Goal: Information Seeking & Learning: Learn about a topic

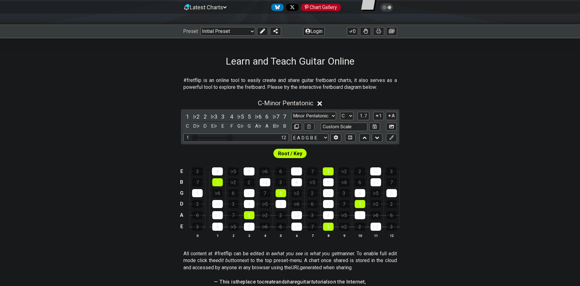
scroll to position [95, 0]
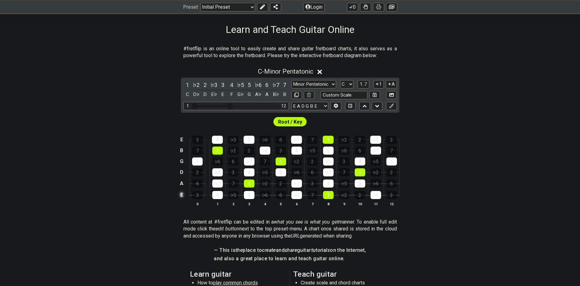
click at [181, 195] on td "E" at bounding box center [181, 195] width 7 height 12
click at [179, 195] on td "x" at bounding box center [181, 195] width 7 height 12
click at [182, 197] on td "o" at bounding box center [181, 195] width 7 height 12
click at [181, 196] on td at bounding box center [181, 195] width 7 height 12
click at [326, 197] on div "1" at bounding box center [328, 195] width 11 height 8
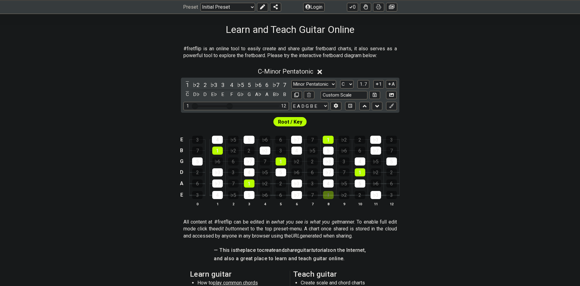
click at [283, 123] on span "Root / Key" at bounding box center [290, 121] width 24 height 9
click at [298, 123] on span "Root / Key" at bounding box center [290, 121] width 24 height 9
click at [331, 142] on div "1" at bounding box center [328, 140] width 11 height 8
click at [362, 172] on div "1" at bounding box center [360, 172] width 11 height 8
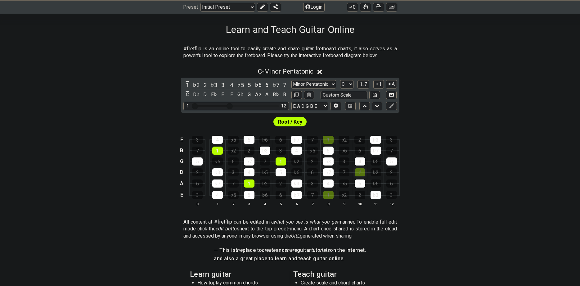
click at [363, 173] on div "1" at bounding box center [360, 172] width 11 height 8
click at [332, 142] on div "1" at bounding box center [328, 140] width 11 height 8
drag, startPoint x: 326, startPoint y: 193, endPoint x: 318, endPoint y: 198, distance: 9.1
click at [326, 193] on div "1" at bounding box center [328, 195] width 11 height 8
click at [290, 125] on span "Root / Key" at bounding box center [290, 121] width 24 height 9
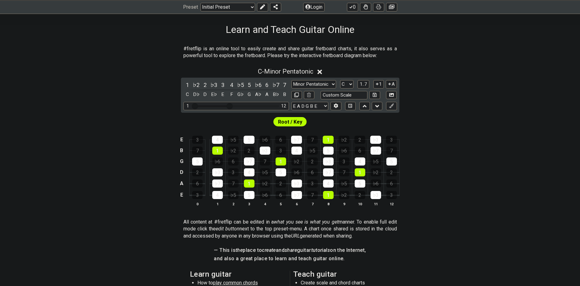
drag, startPoint x: 322, startPoint y: 71, endPoint x: 323, endPoint y: 75, distance: 4.2
click at [322, 71] on icon at bounding box center [319, 72] width 5 height 5
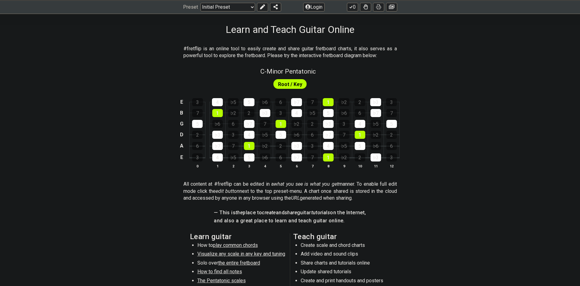
click at [286, 86] on span "Root / Key" at bounding box center [290, 84] width 24 height 9
click at [216, 102] on div "4" at bounding box center [217, 102] width 11 height 8
click at [218, 105] on div "4" at bounding box center [217, 102] width 11 height 8
click at [219, 102] on div "4" at bounding box center [217, 102] width 11 height 8
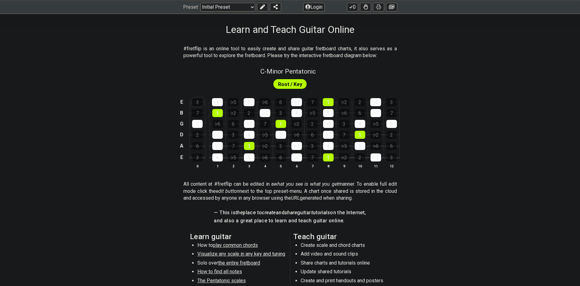
click at [195, 103] on div "3" at bounding box center [197, 102] width 11 height 8
click at [195, 102] on div "3" at bounding box center [197, 102] width 11 height 8
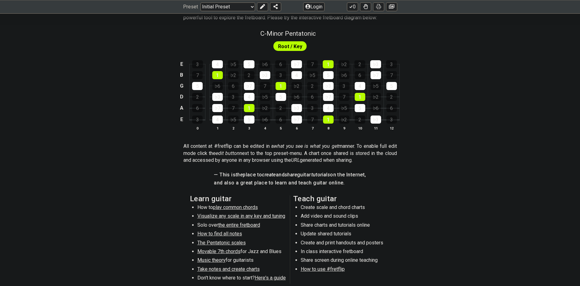
scroll to position [222, 0]
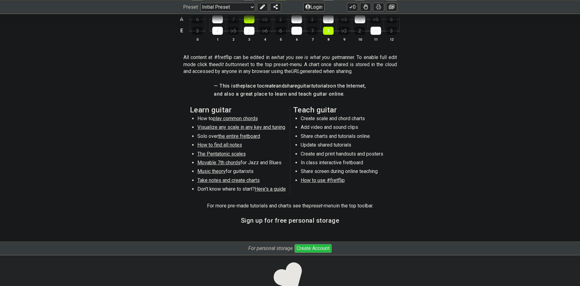
click at [208, 128] on span "Visualize any scale in any key and tuning" at bounding box center [241, 127] width 88 height 6
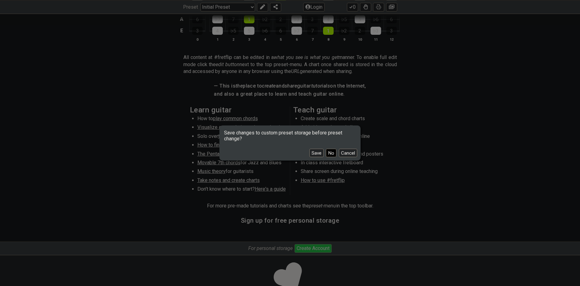
click at [332, 154] on button "No" at bounding box center [331, 153] width 11 height 8
select select "/guitar-scales"
select select "C"
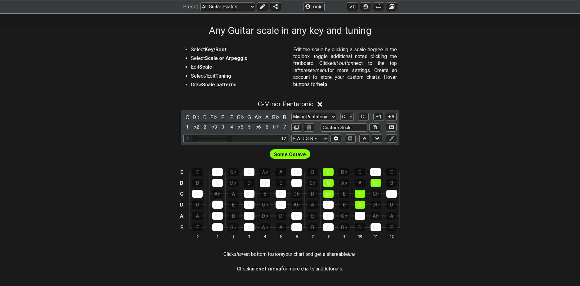
scroll to position [95, 0]
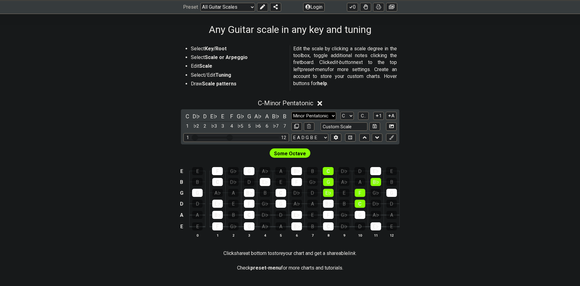
click at [291, 112] on select "Minor Pentatonic Root Minor Pentatonic Major Pentatonic Minor Blues Major Blues…" at bounding box center [313, 116] width 45 height 8
click at [333, 116] on select "Minor Pentatonic Root Minor Pentatonic Major Pentatonic Minor Blues Major Blues…" at bounding box center [313, 116] width 45 height 8
click at [364, 116] on span "C.." at bounding box center [363, 116] width 5 height 6
click at [364, 116] on span "1..7" at bounding box center [363, 116] width 7 height 6
click at [364, 116] on span "..." at bounding box center [363, 116] width 3 height 6
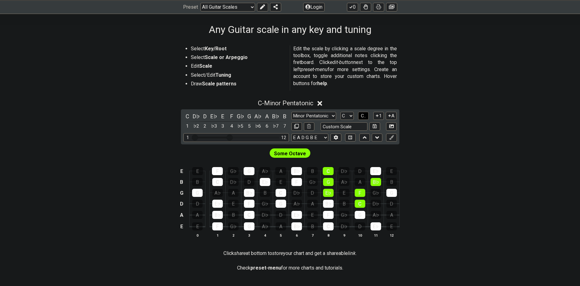
click at [364, 116] on span "C.." at bounding box center [363, 116] width 5 height 6
click at [364, 116] on span "1..7" at bounding box center [363, 116] width 7 height 6
click at [364, 116] on span "..." at bounding box center [363, 116] width 3 height 6
click at [364, 116] on span "C.." at bounding box center [363, 116] width 5 height 6
click at [364, 116] on span "1..7" at bounding box center [363, 116] width 7 height 6
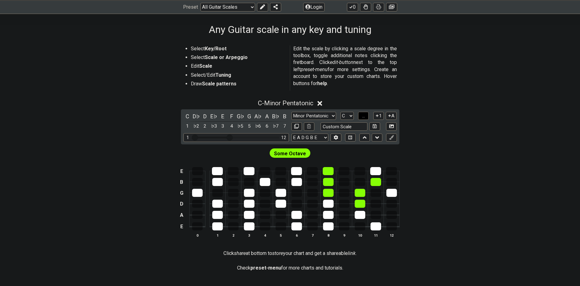
click at [364, 116] on span "..." at bounding box center [363, 116] width 3 height 6
click at [378, 116] on icon at bounding box center [377, 115] width 2 height 2
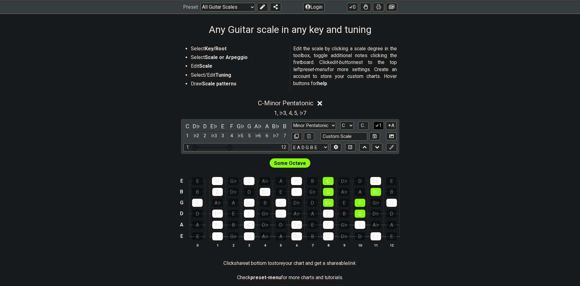
click at [381, 128] on button "1" at bounding box center [378, 125] width 11 height 8
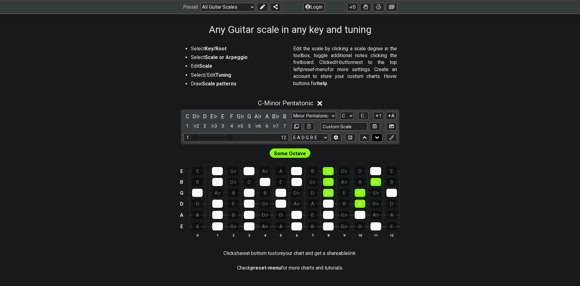
click at [377, 136] on icon at bounding box center [377, 137] width 4 height 6
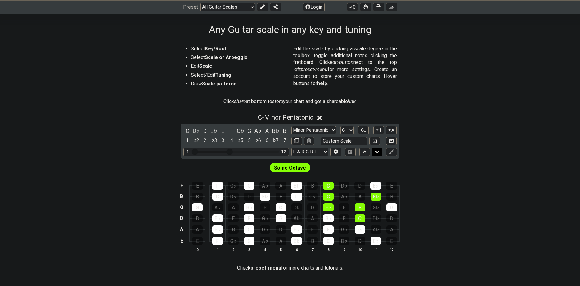
click at [375, 153] on icon at bounding box center [377, 152] width 4 height 6
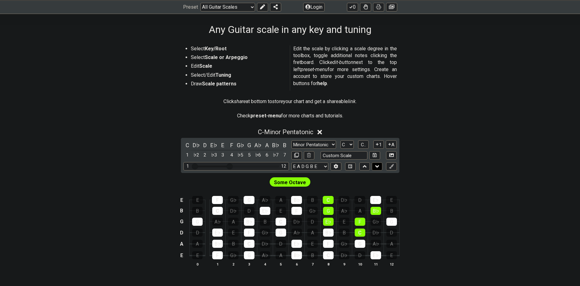
click at [377, 167] on icon at bounding box center [377, 166] width 4 height 6
click at [377, 166] on icon at bounding box center [377, 166] width 4 height 2
click at [200, 2] on select "Welcome to #fretflip! Initial Preset Custom Preset Minor Pentatonic Major Penta…" at bounding box center [227, 6] width 55 height 9
click option "Welcome to #fretflip!" at bounding box center [0, 0] width 0 height 0
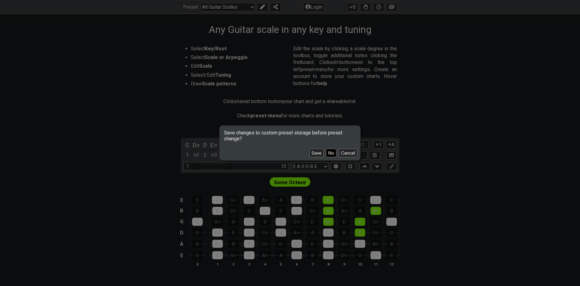
click at [335, 151] on button "No" at bounding box center [331, 153] width 11 height 8
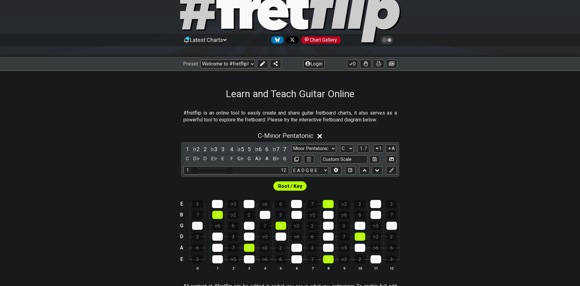
scroll to position [19, 0]
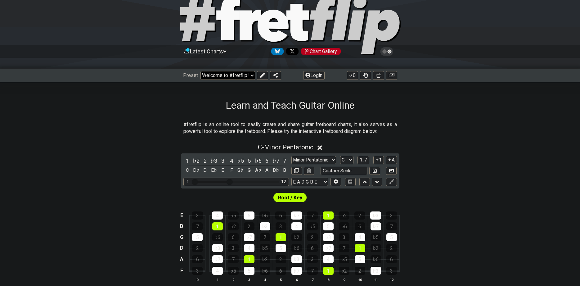
click at [200, 71] on select "Welcome to #fretflip! Initial Preset Custom Preset Minor Pentatonic Major Penta…" at bounding box center [227, 75] width 55 height 9
click option "All Guitar Scales" at bounding box center [0, 0] width 0 height 0
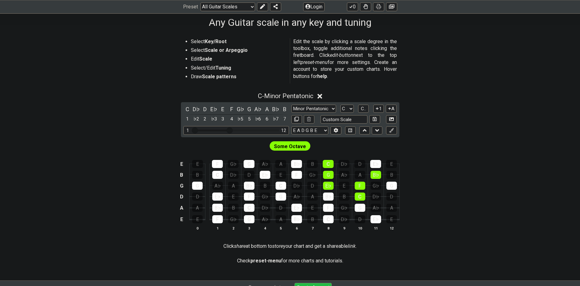
scroll to position [19, 0]
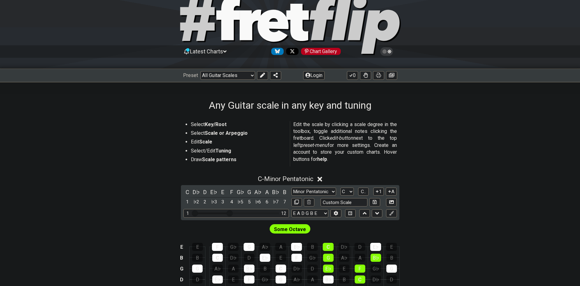
click at [227, 52] on icon at bounding box center [224, 52] width 3 height 6
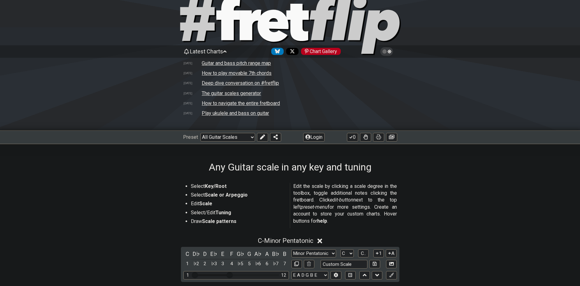
click at [227, 52] on icon at bounding box center [224, 52] width 3 height 6
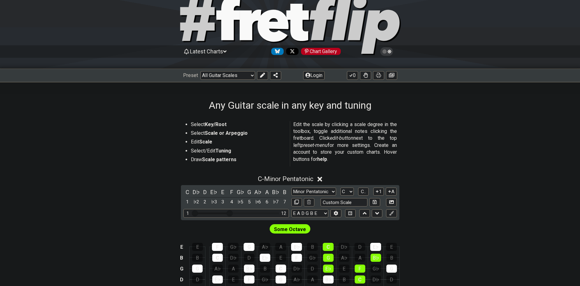
click at [227, 51] on icon at bounding box center [224, 51] width 3 height 2
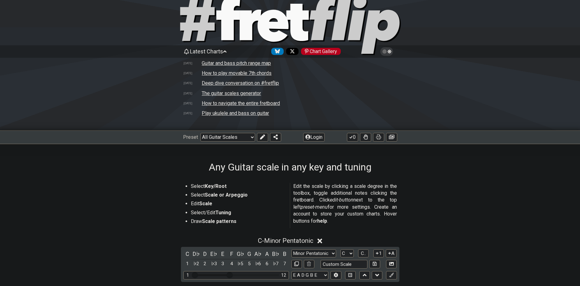
click at [225, 62] on td "Guitar and bass pitch range map" at bounding box center [236, 63] width 70 height 7
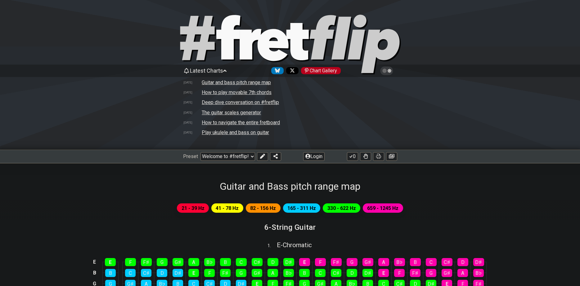
click at [236, 110] on td "The guitar scales generator" at bounding box center [231, 112] width 60 height 7
select select "/guitar-scales-generator"
select select "A"
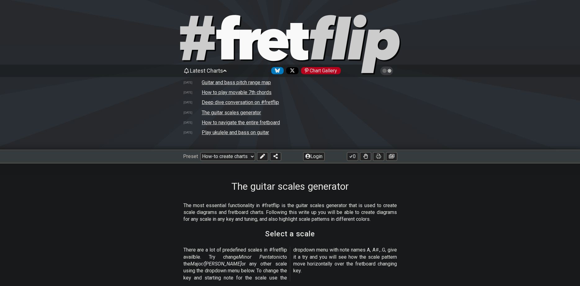
click at [228, 121] on td "How to navigate the entire fretboard" at bounding box center [240, 122] width 79 height 7
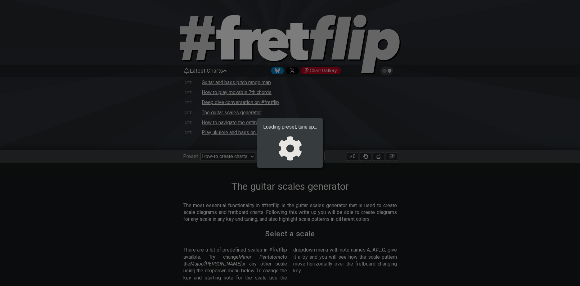
select select "/welcome"
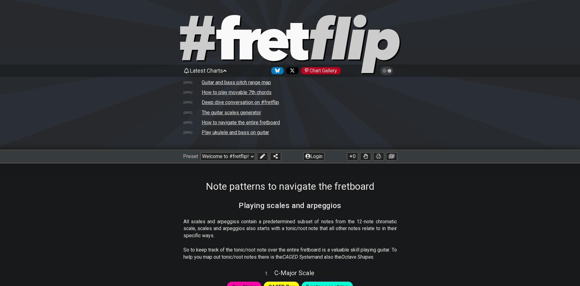
scroll to position [158, 0]
